Goal: Task Accomplishment & Management: Complete application form

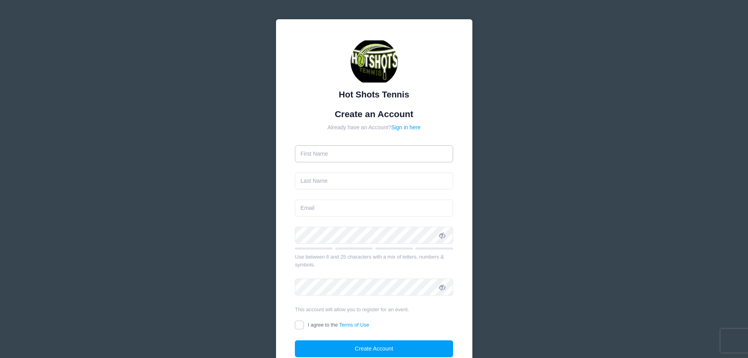
click at [329, 156] on input "text" at bounding box center [374, 153] width 158 height 17
type input "Sarah"
click at [330, 179] on input "text" at bounding box center [374, 180] width 158 height 17
type input "[PERSON_NAME]"
click at [324, 212] on input "email" at bounding box center [374, 207] width 158 height 17
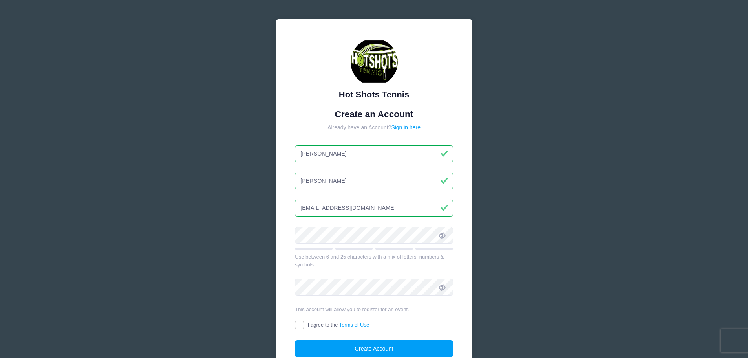
type input "[EMAIL_ADDRESS][DOMAIN_NAME]"
click at [440, 234] on icon at bounding box center [442, 235] width 6 height 6
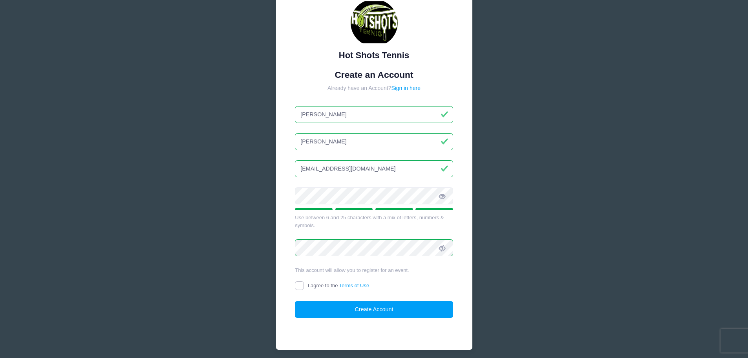
click at [301, 283] on input "I agree to the Terms of Use" at bounding box center [299, 285] width 9 height 9
checkbox input "true"
click at [365, 308] on button "Create Account" at bounding box center [374, 309] width 158 height 17
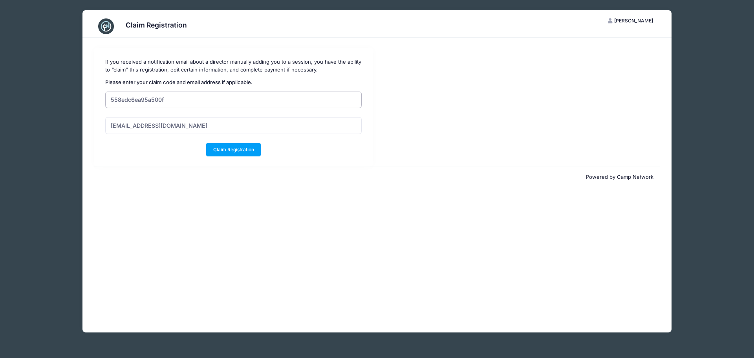
drag, startPoint x: 181, startPoint y: 99, endPoint x: 107, endPoint y: 98, distance: 74.6
click at [107, 98] on input "558edc6ea95a500f" at bounding box center [233, 99] width 256 height 17
paste input "558edc6ea95a500f"
type input "558edc6ea95a500f"
click at [150, 209] on div "Claim Registration If you received a notification email about a director manual…" at bounding box center [376, 185] width 589 height 294
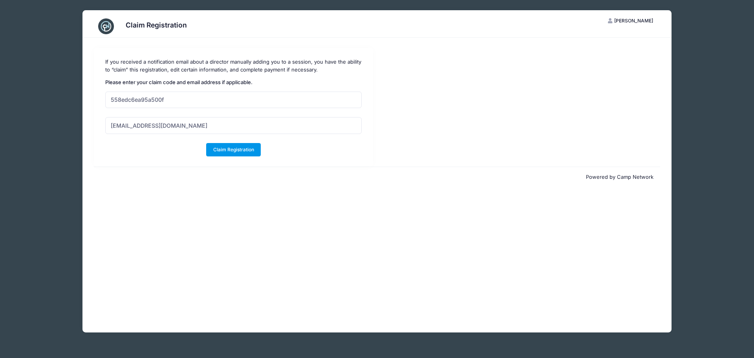
click at [230, 152] on button "Claim Registration" at bounding box center [233, 149] width 55 height 13
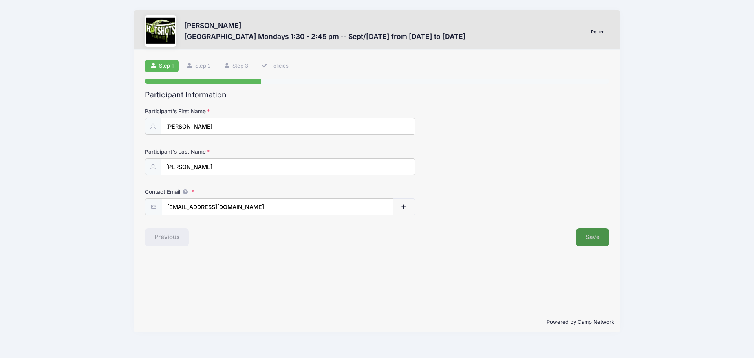
click at [585, 236] on button "Save" at bounding box center [592, 237] width 33 height 18
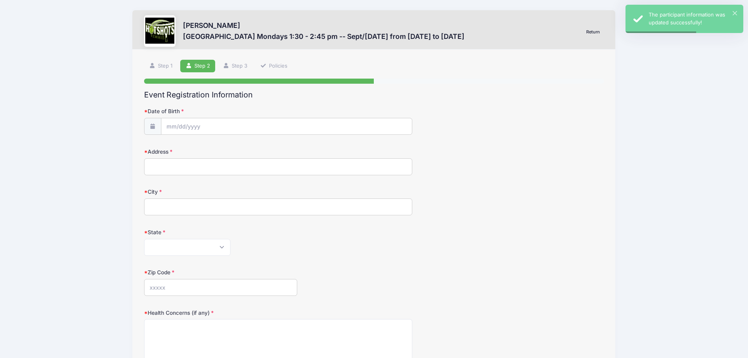
click at [147, 126] on span at bounding box center [152, 126] width 17 height 17
click at [178, 124] on input "Date of Birth" at bounding box center [286, 126] width 251 height 17
click at [231, 146] on input "2025" at bounding box center [235, 147] width 26 height 12
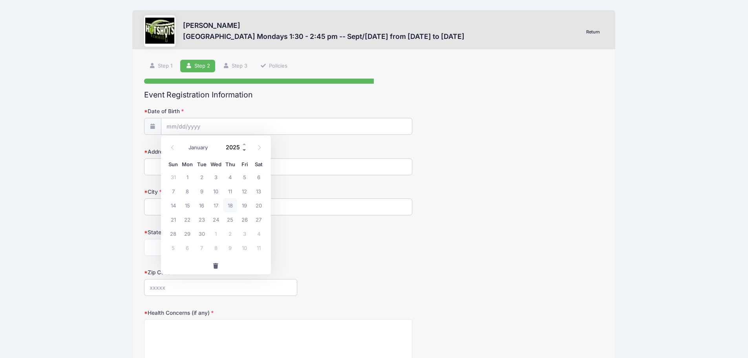
click at [244, 152] on span at bounding box center [244, 150] width 5 height 6
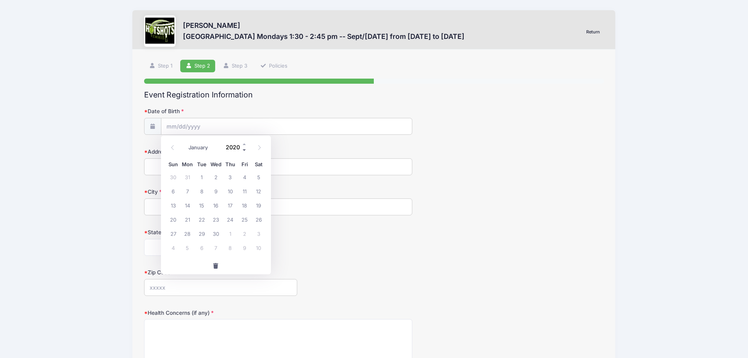
click at [244, 152] on span at bounding box center [244, 150] width 5 height 6
type input "2017"
click at [261, 147] on icon at bounding box center [259, 147] width 5 height 5
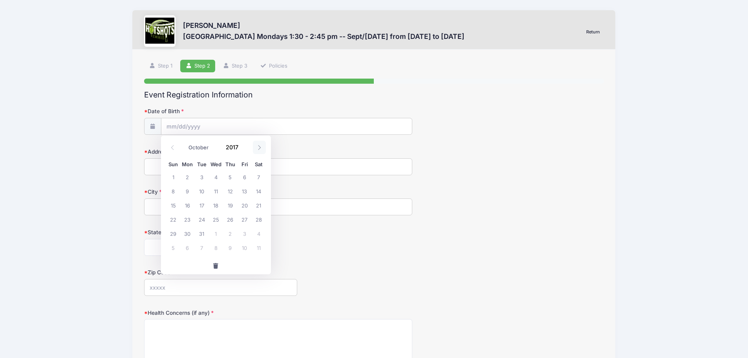
click at [261, 147] on icon at bounding box center [259, 147] width 5 height 5
select select "11"
click at [214, 192] on span "6" at bounding box center [216, 191] width 14 height 14
type input "12/06/2017"
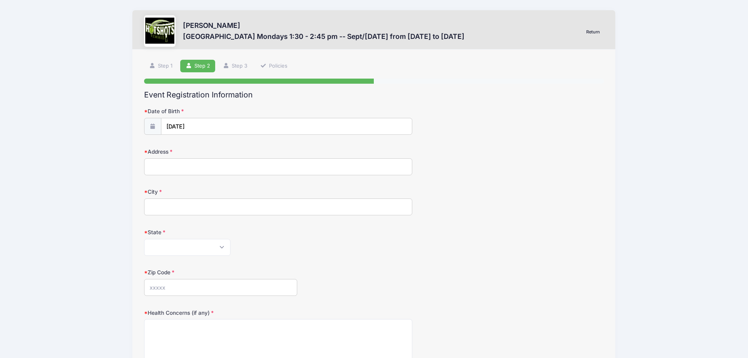
click at [183, 167] on input "Address" at bounding box center [278, 166] width 268 height 17
type input "1003 East Pine Ave"
click at [185, 209] on input "City" at bounding box center [278, 206] width 268 height 17
type input "El Segundo"
click at [226, 249] on select "Alabama Alaska American Samoa Arizona Arkansas Armed Forces Africa Armed Forces…" at bounding box center [187, 247] width 86 height 17
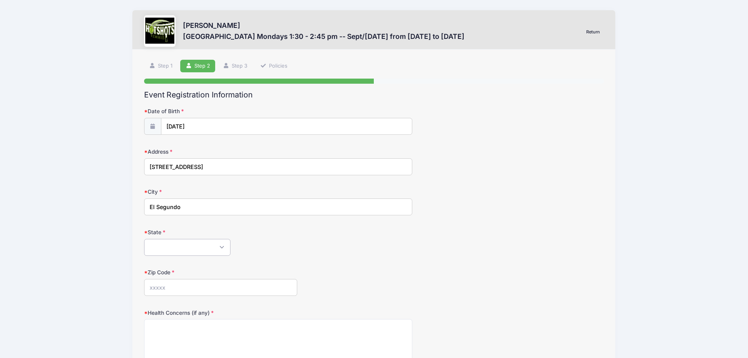
select select "CA"
click at [144, 239] on select "Alabama Alaska American Samoa Arizona Arkansas Armed Forces Africa Armed Forces…" at bounding box center [187, 247] width 86 height 17
click at [194, 280] on input "Zip Code" at bounding box center [220, 287] width 153 height 17
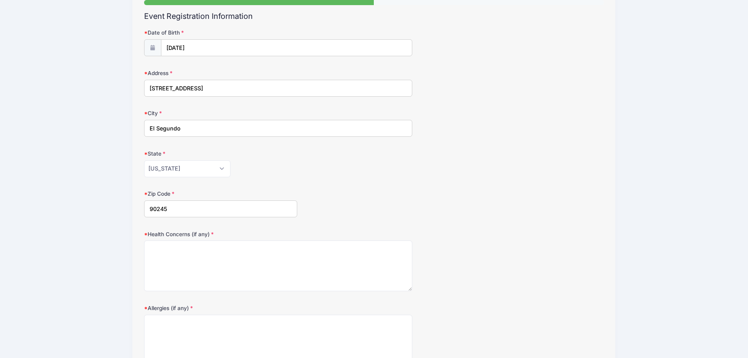
type input "90245"
click at [246, 89] on input "1003 East Pine Ave" at bounding box center [278, 88] width 268 height 17
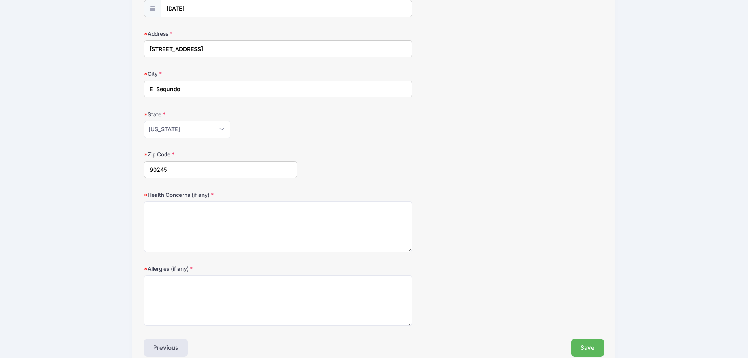
scroll to position [157, 0]
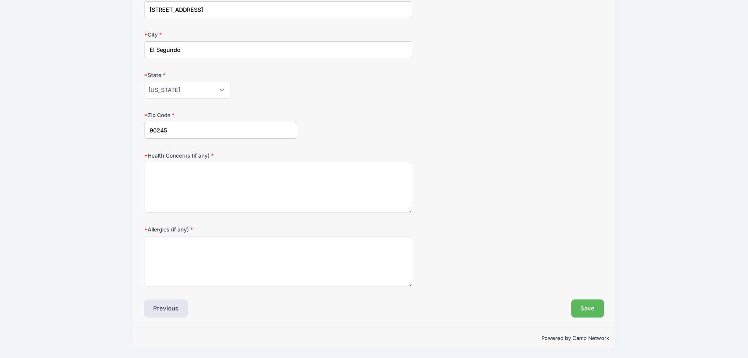
type input "1003 East Pine Ave #12"
click at [175, 165] on textarea "Health Concerns (if any)" at bounding box center [278, 187] width 268 height 51
type textarea "n/a"
click at [171, 252] on textarea "Allergies (if any)" at bounding box center [278, 261] width 268 height 51
type textarea "n/a"
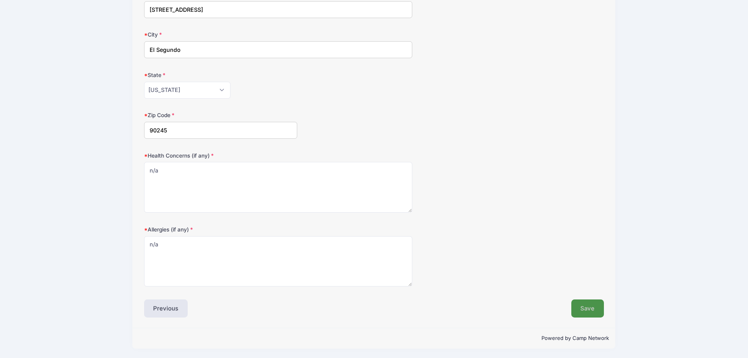
click at [597, 304] on button "Save" at bounding box center [587, 308] width 33 height 18
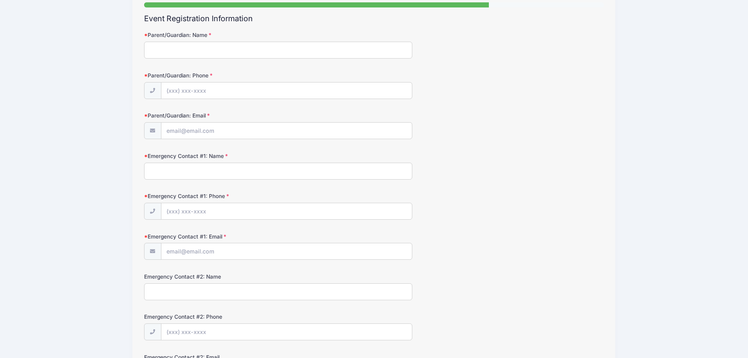
scroll to position [0, 0]
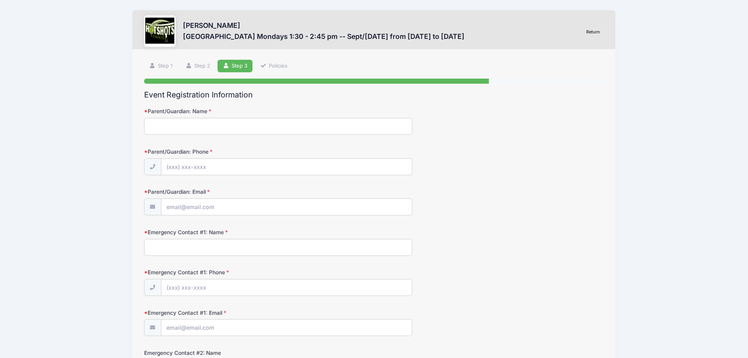
click at [217, 122] on input "Parent/Guardian: Name" at bounding box center [278, 126] width 268 height 17
type input "Sarah Galvan"
click at [197, 173] on input "Parent/Guardian: Phone" at bounding box center [286, 166] width 251 height 17
type input "(174) 402-3635"
click at [192, 204] on input "Parent/Guardian: Email" at bounding box center [286, 206] width 251 height 17
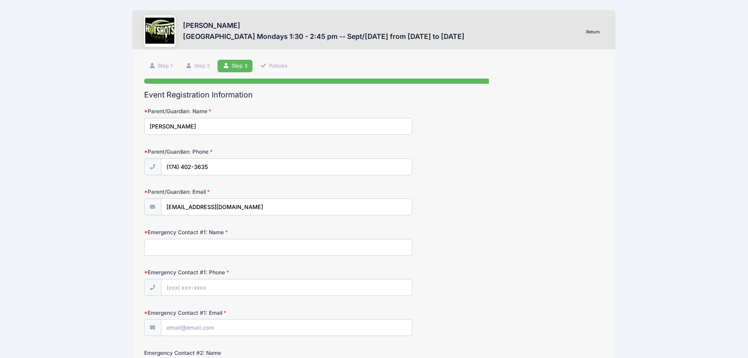
type input "[EMAIL_ADDRESS][DOMAIN_NAME]"
click at [170, 245] on input "Emergency Contact #1: Name" at bounding box center [278, 247] width 268 height 17
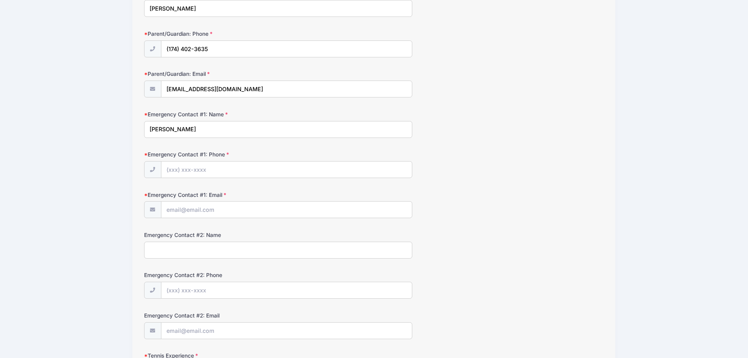
scroll to position [79, 0]
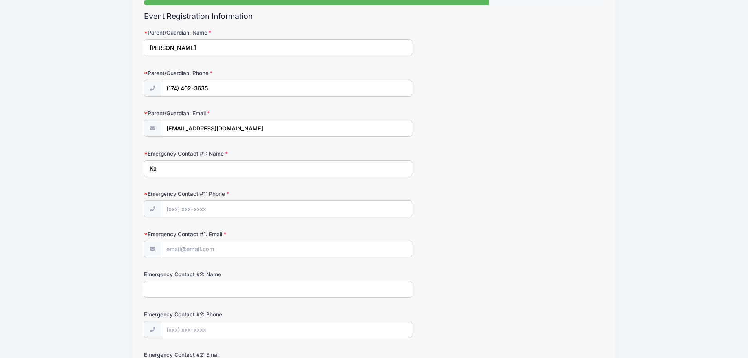
type input "K"
type input "Vince Galvan"
click at [195, 210] on input "Emergency Contact #1: Phone" at bounding box center [286, 208] width 251 height 17
type input "(310) 995-3659"
click at [183, 247] on input "Emergency Contact #1: Email" at bounding box center [286, 248] width 251 height 17
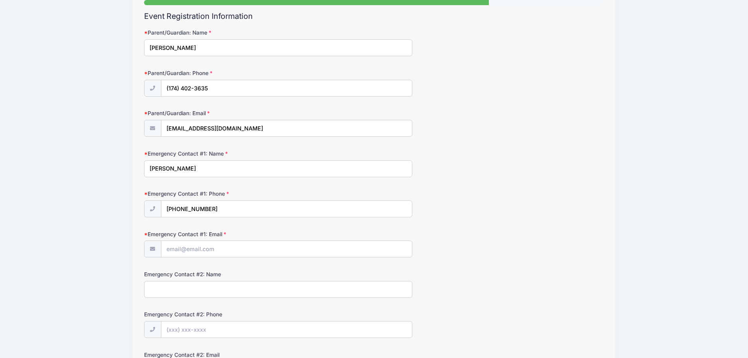
paste input "reso777@yahoo.com"
type input "reso777@yahoo.com"
click at [245, 268] on form "Parent/Guardian: Name Sarah Galvan Parent/Guardian: Phone (174) 402-3635 Parent…" at bounding box center [374, 293] width 460 height 529
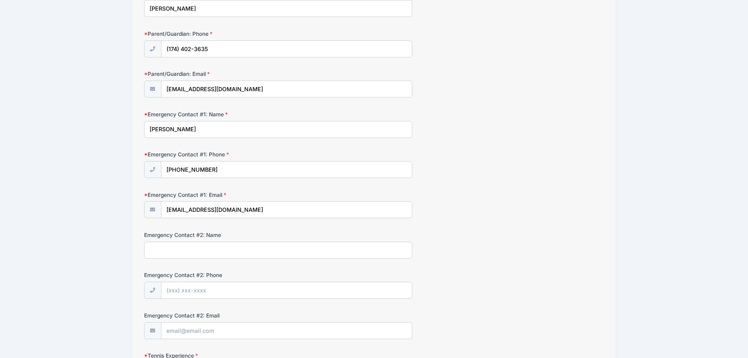
click at [199, 249] on input "Emergency Contact #2: Name" at bounding box center [278, 249] width 268 height 17
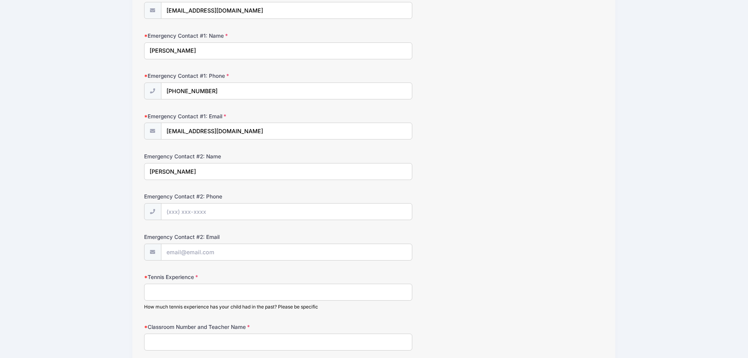
click at [194, 208] on input "Emergency Contact #2: Phone" at bounding box center [286, 211] width 251 height 17
click at [201, 169] on input "Karina Campos" at bounding box center [278, 171] width 268 height 17
type input "K"
type input "Angela Anaya"
click at [203, 210] on input "Emergency Contact #2: Phone" at bounding box center [286, 211] width 251 height 17
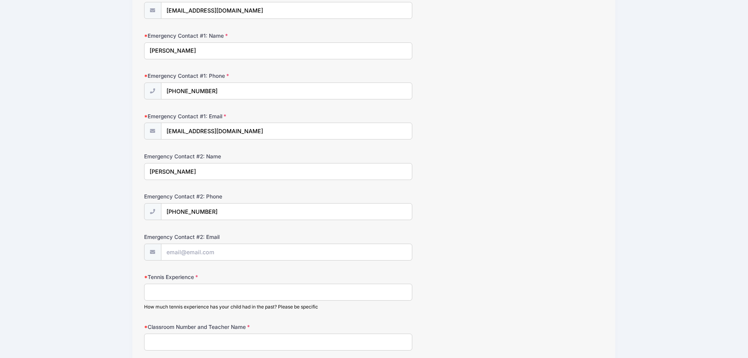
type input "(714) 402-3637"
click at [196, 254] on input "Emergency Contact #2: Email" at bounding box center [286, 251] width 251 height 17
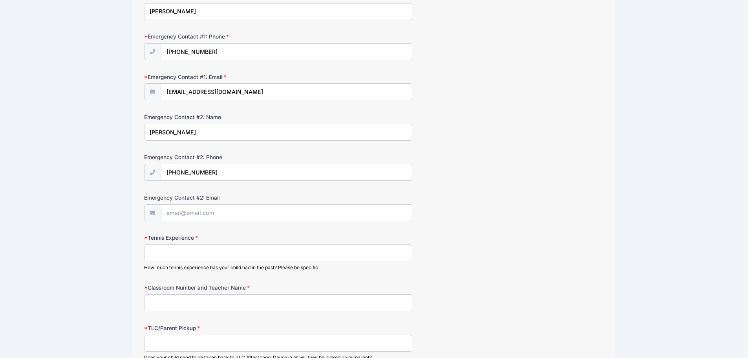
click at [161, 259] on input "Tennis Experience" at bounding box center [278, 252] width 268 height 17
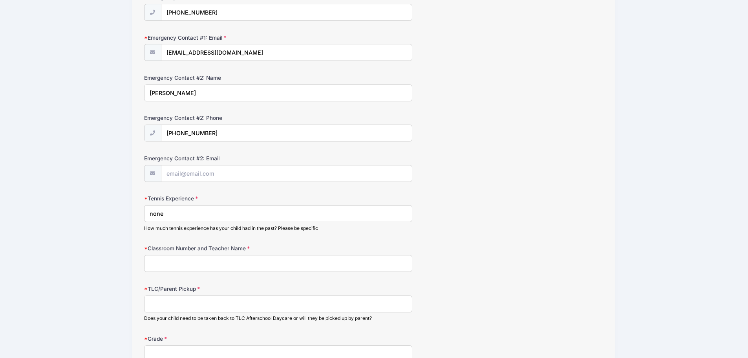
type input "none"
click at [161, 263] on input "Classroom Number and Teacher Name" at bounding box center [278, 263] width 268 height 17
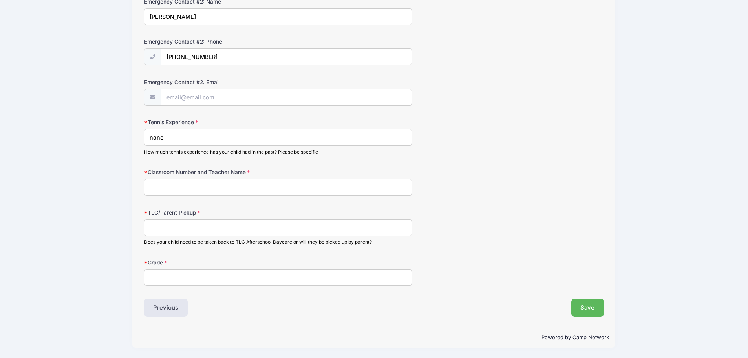
click at [206, 193] on input "Classroom Number and Teacher Name" at bounding box center [278, 187] width 268 height 17
type input "Room 17 - Mrs. Roh"
click at [157, 230] on input "TLC/Parent Pickup" at bounding box center [278, 227] width 268 height 17
type input "Needs to be taken back to TLC"
click at [157, 278] on input "Grade" at bounding box center [278, 277] width 268 height 17
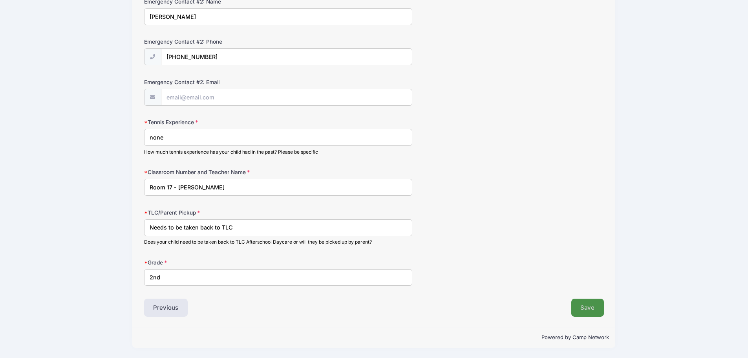
type input "2nd"
click at [593, 304] on button "Save" at bounding box center [587, 307] width 33 height 18
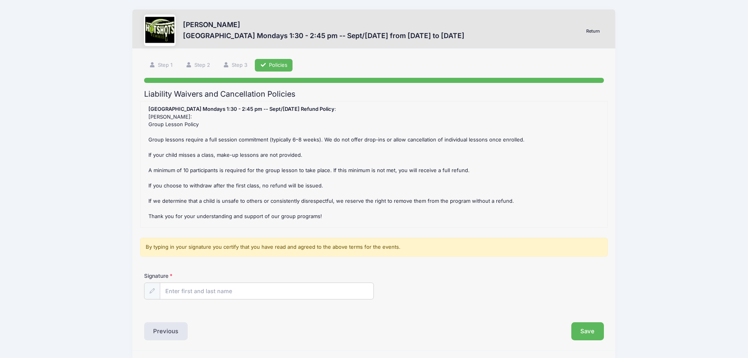
scroll to position [0, 0]
click at [227, 288] on input "Signature" at bounding box center [267, 291] width 214 height 17
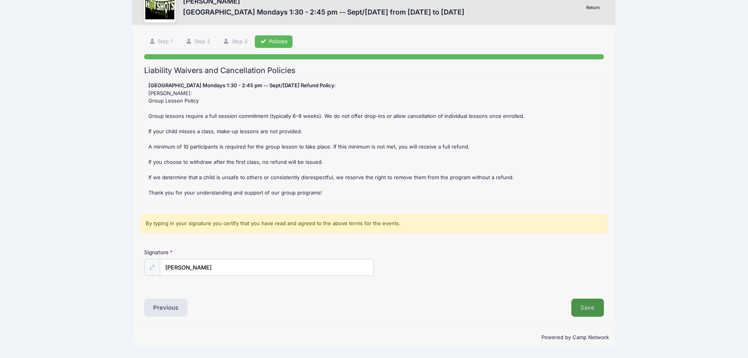
type input "Sarah Galvan"
click at [584, 308] on button "Save" at bounding box center [587, 307] width 33 height 18
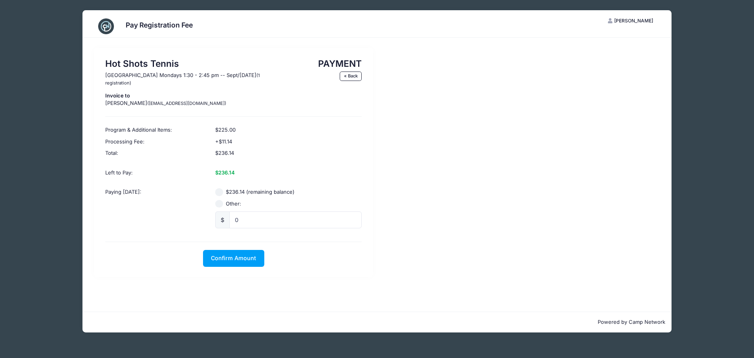
click at [221, 205] on input "Other:" at bounding box center [219, 204] width 8 height 8
radio input "true"
click at [244, 223] on input "0" at bounding box center [295, 219] width 132 height 17
click at [252, 267] on div "Hot Shots Tennis Center Street Elementary Mondays 1:30 - 2:45 pm -- Sept/Oct 20…" at bounding box center [233, 162] width 279 height 229
click at [250, 262] on button "Confirm Amount" at bounding box center [233, 258] width 61 height 17
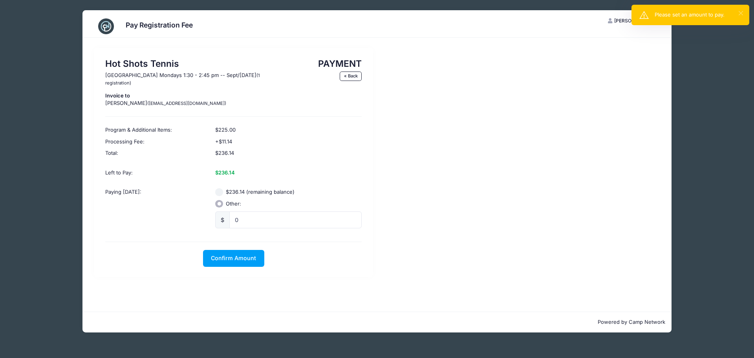
click at [742, 13] on button "×" at bounding box center [740, 13] width 4 height 4
click at [268, 217] on input "0" at bounding box center [295, 219] width 132 height 17
click at [323, 263] on div "Confirm Amount Pay with Card" at bounding box center [234, 258] width 264 height 17
click at [635, 19] on span "[PERSON_NAME]" at bounding box center [633, 21] width 39 height 6
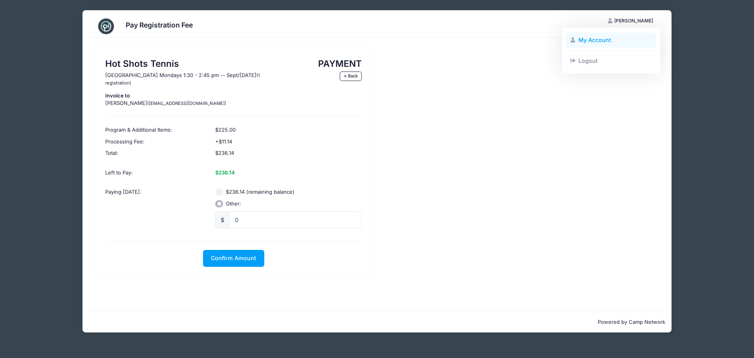
click at [592, 38] on link "My Account" at bounding box center [611, 40] width 91 height 15
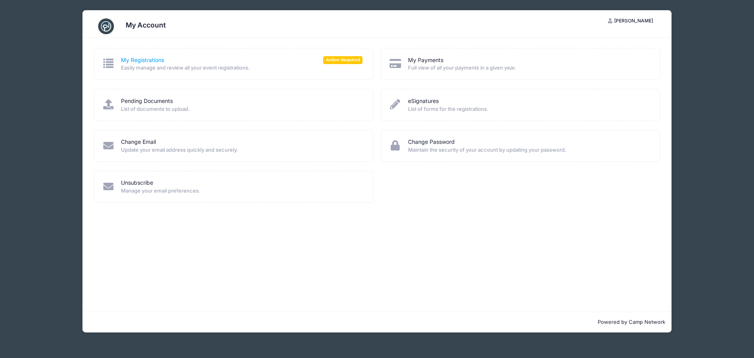
click at [151, 58] on link "My Registrations" at bounding box center [142, 60] width 43 height 8
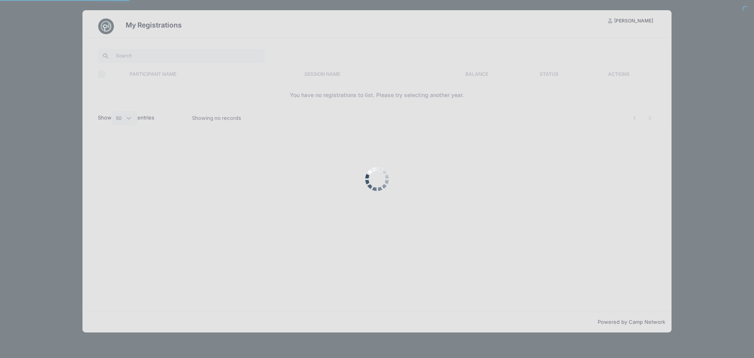
select select "50"
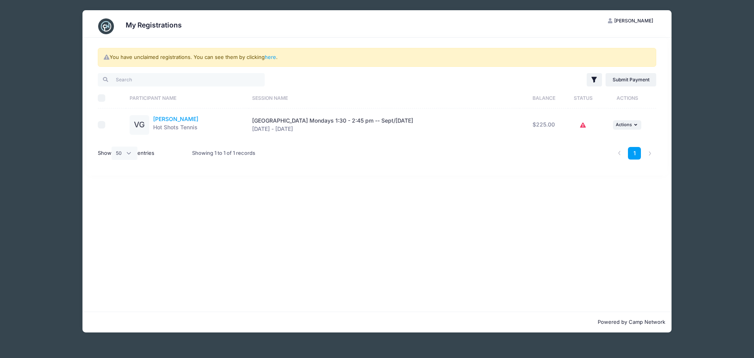
click at [167, 117] on link "Vincent Galvan" at bounding box center [175, 118] width 45 height 7
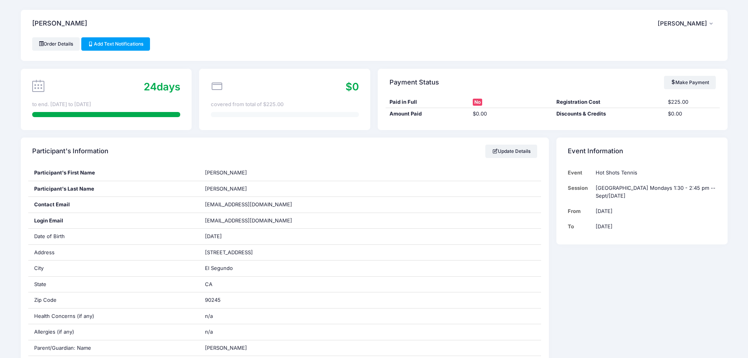
click at [692, 22] on span "[PERSON_NAME]" at bounding box center [681, 23] width 49 height 7
click at [51, 42] on link "Order Details" at bounding box center [56, 43] width 48 height 13
click at [676, 26] on span "[PERSON_NAME]" at bounding box center [681, 23] width 49 height 7
click at [644, 60] on link "Logout" at bounding box center [667, 65] width 91 height 15
